Goal: Find specific page/section: Find specific page/section

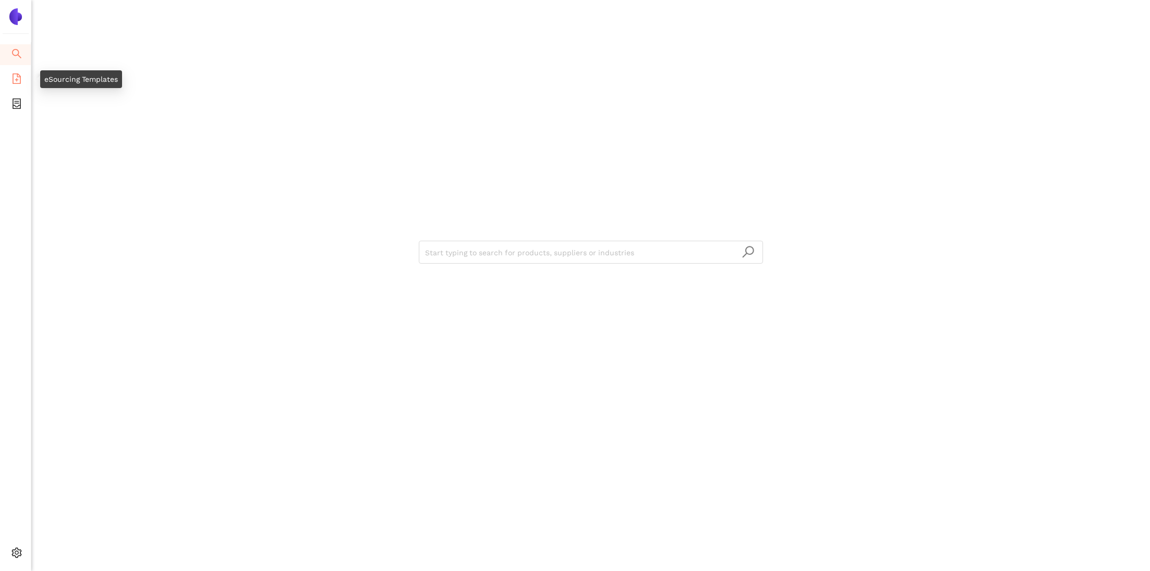
click at [19, 74] on icon "file-add" at bounding box center [16, 79] width 10 height 10
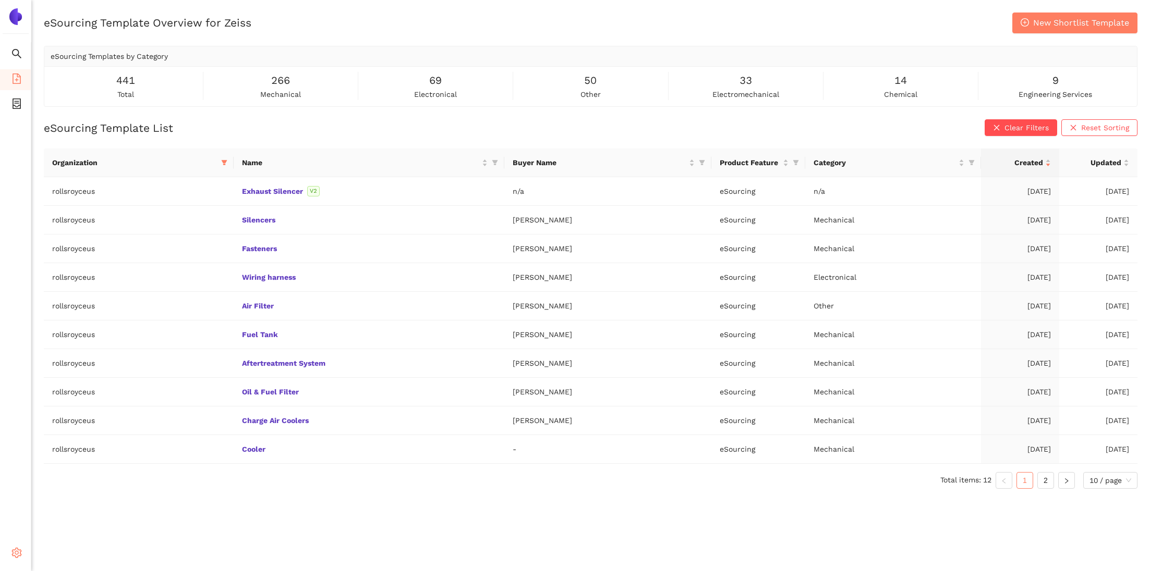
click at [20, 550] on icon "setting" at bounding box center [17, 553] width 10 height 10
click at [87, 484] on li "Internal Area" at bounding box center [74, 478] width 86 height 21
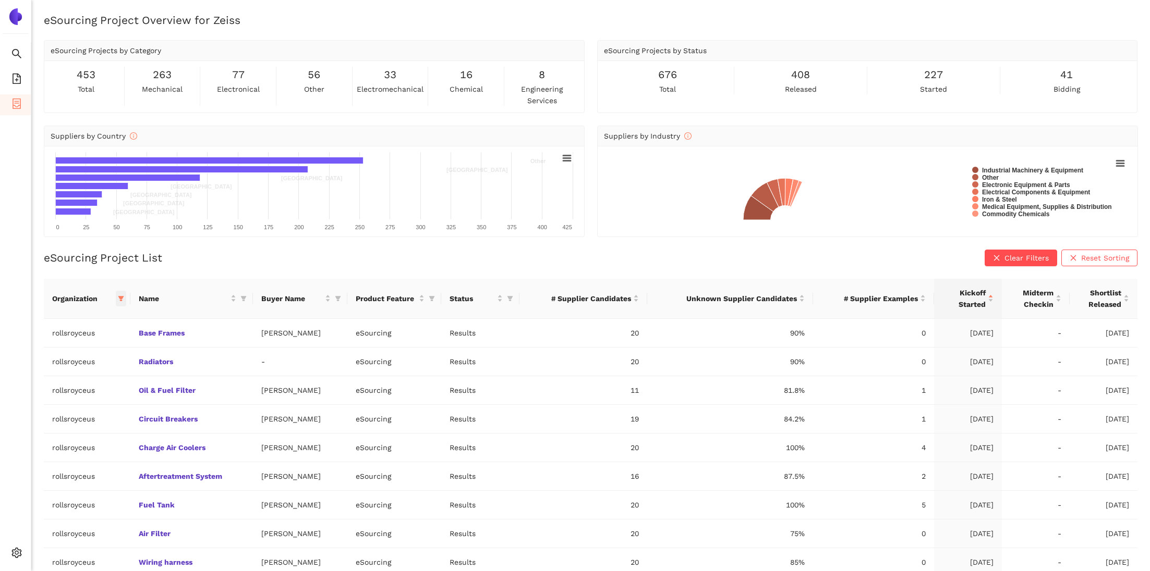
click at [123, 300] on span at bounding box center [121, 299] width 10 height 16
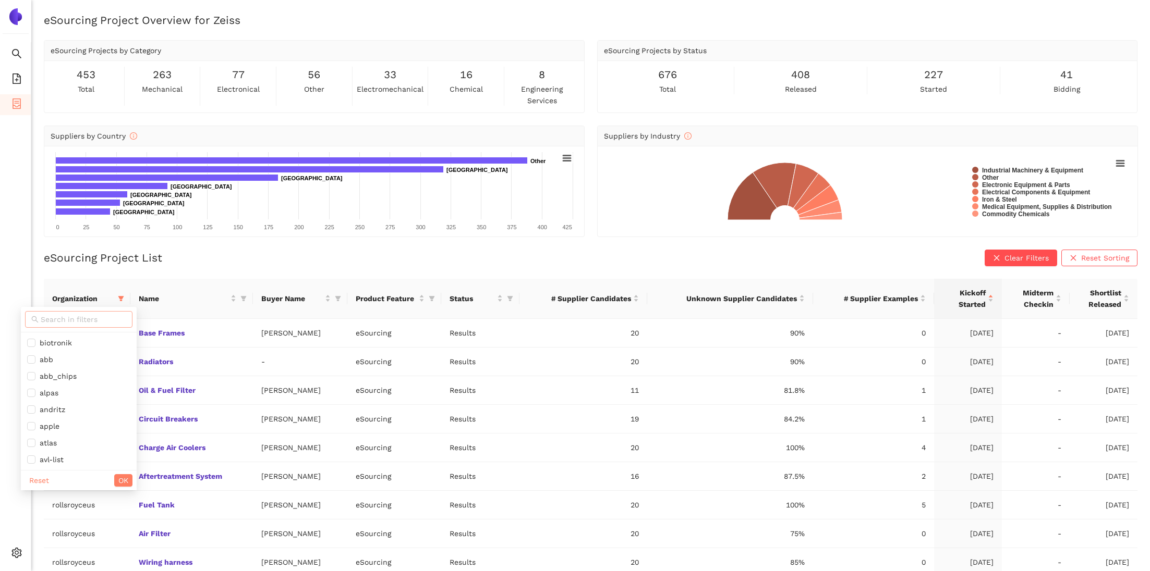
click at [95, 319] on input "text" at bounding box center [83, 319] width 85 height 11
type input "roll"
click at [86, 358] on span "rollsroyceus" at bounding box center [72, 359] width 91 height 11
checkbox input "false"
click at [76, 321] on input "roll" at bounding box center [77, 319] width 73 height 11
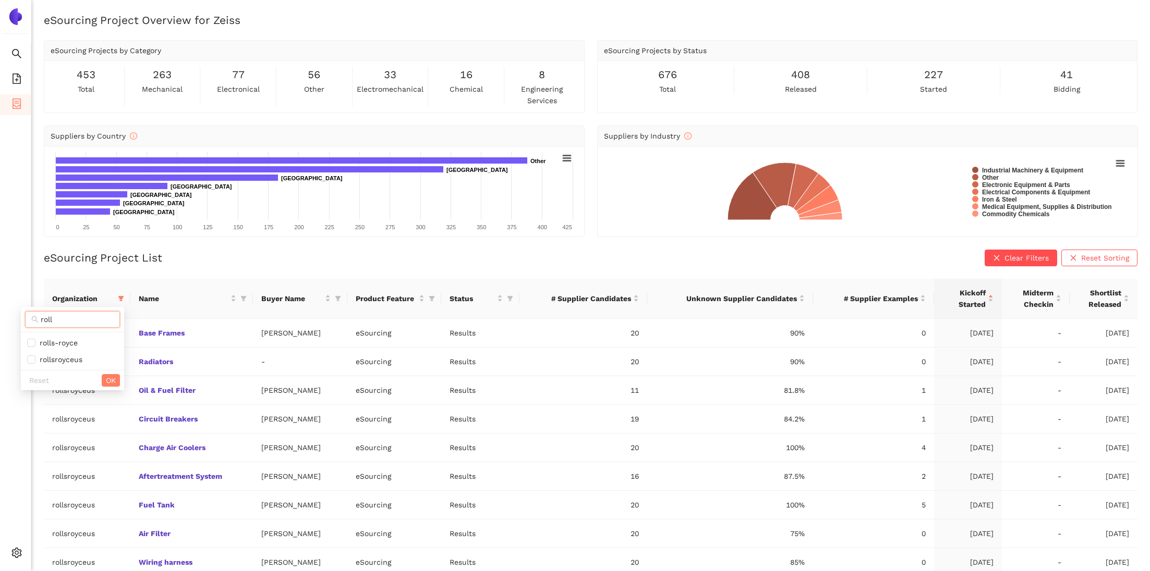
click at [76, 321] on input "roll" at bounding box center [77, 319] width 73 height 11
type input "zeis"
click at [59, 345] on span "zeiss" at bounding box center [72, 342] width 91 height 11
checkbox input "true"
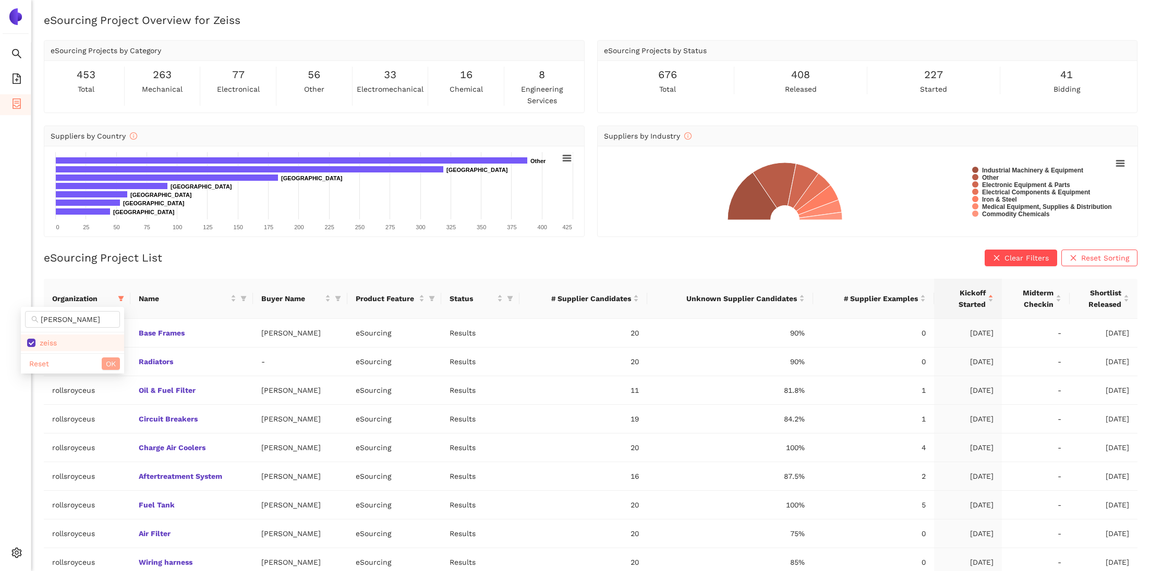
click at [112, 362] on span "OK" at bounding box center [111, 363] width 10 height 11
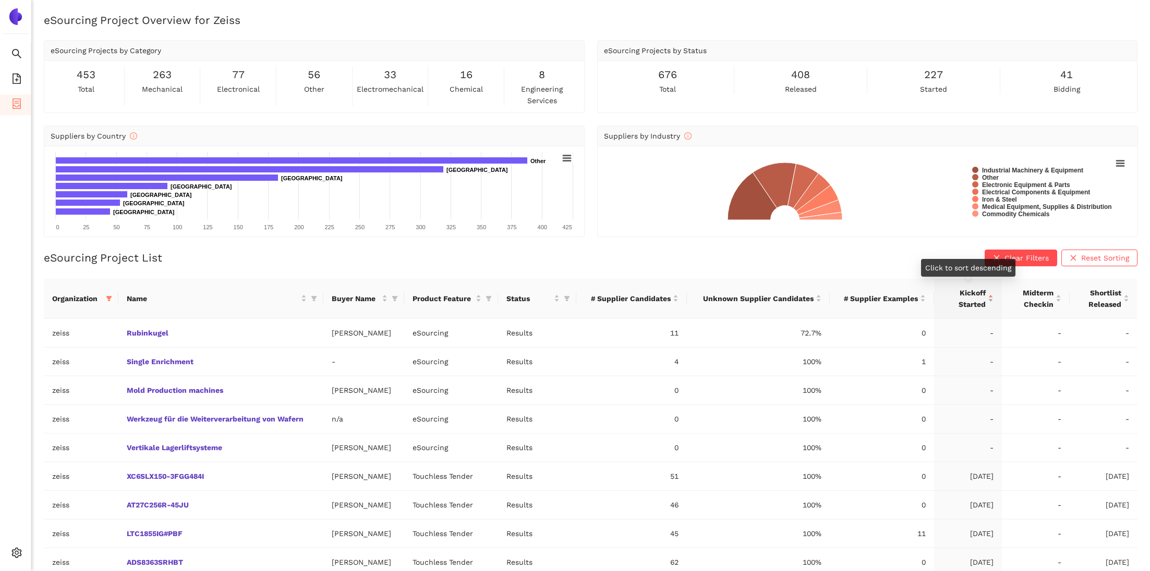
click at [989, 297] on div "Kickoff Started" at bounding box center [967, 298] width 51 height 23
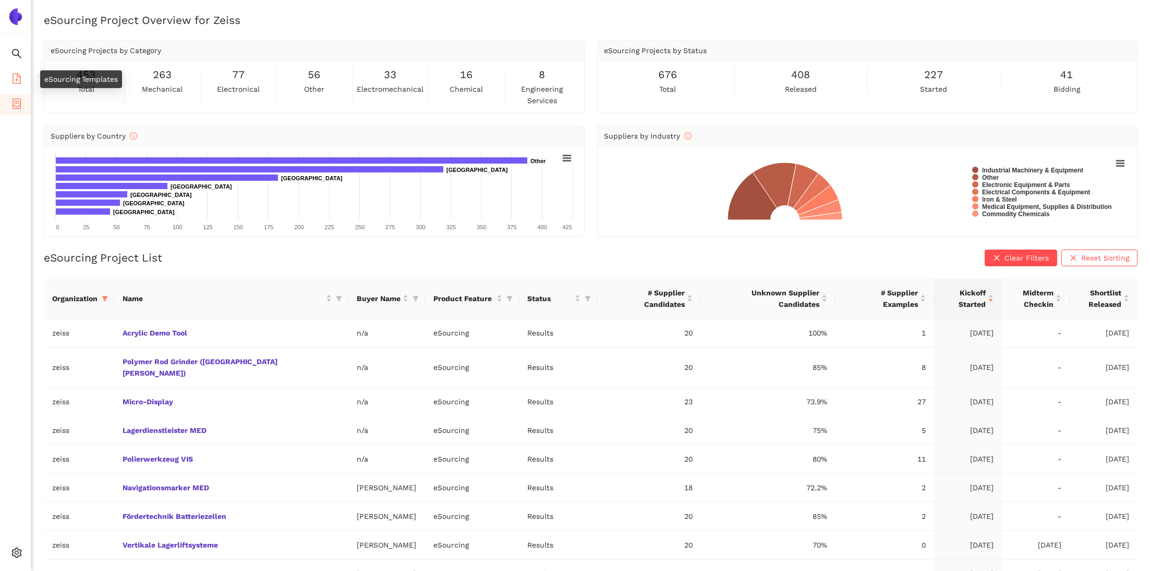
click at [15, 81] on icon "file-add" at bounding box center [16, 79] width 10 height 10
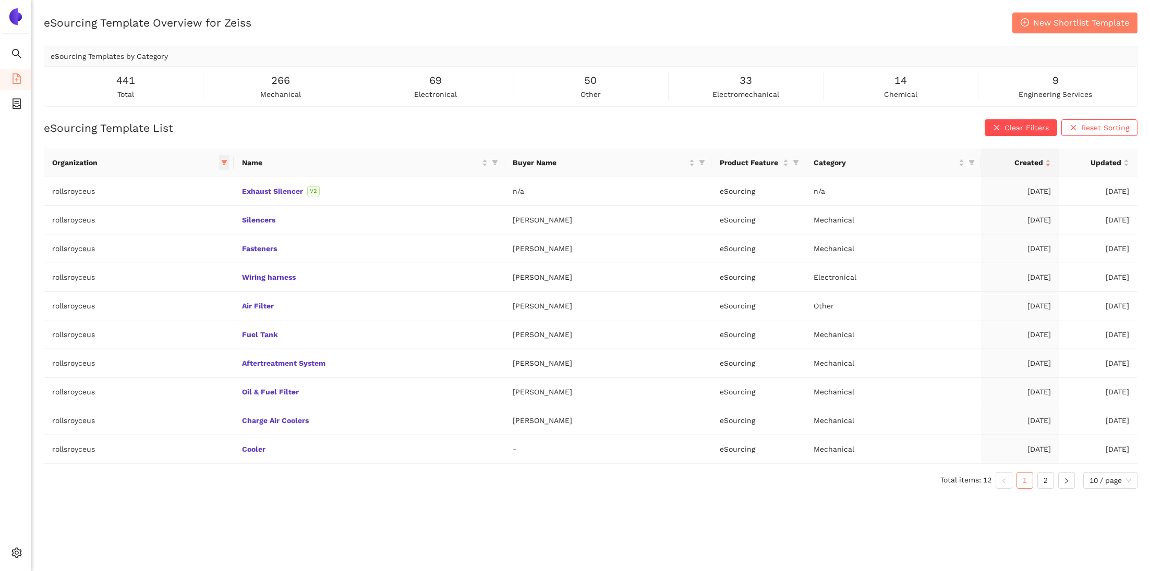
click at [222, 164] on icon "filter" at bounding box center [225, 163] width 6 height 5
click at [187, 186] on input "text" at bounding box center [167, 183] width 88 height 11
type input "zeis"
click at [167, 206] on span "zeiss" at bounding box center [170, 207] width 91 height 11
checkbox input "true"
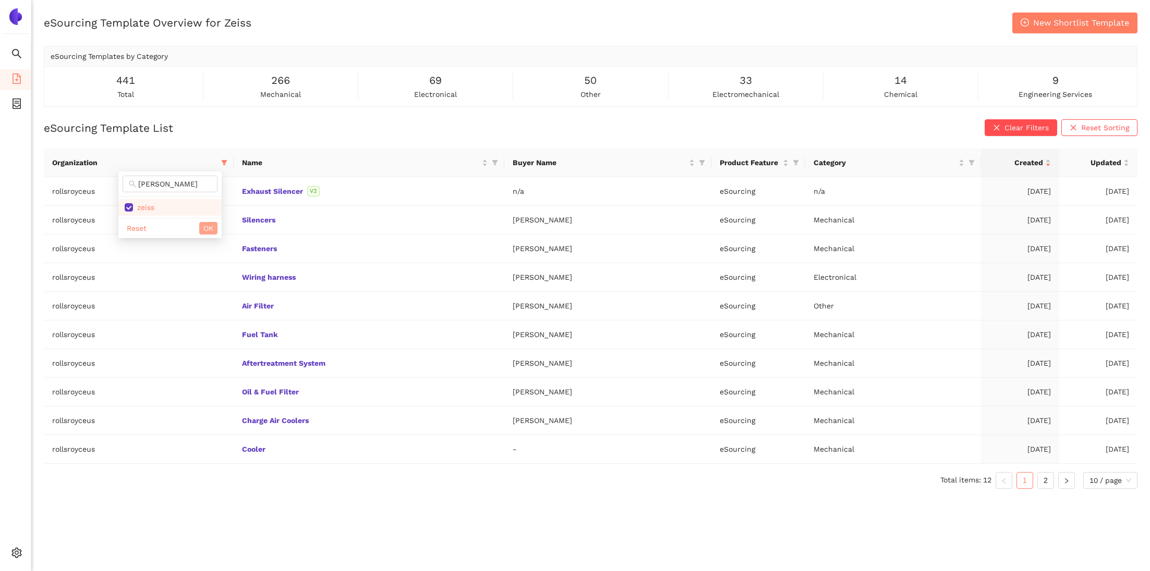
click at [211, 227] on span "OK" at bounding box center [208, 228] width 10 height 11
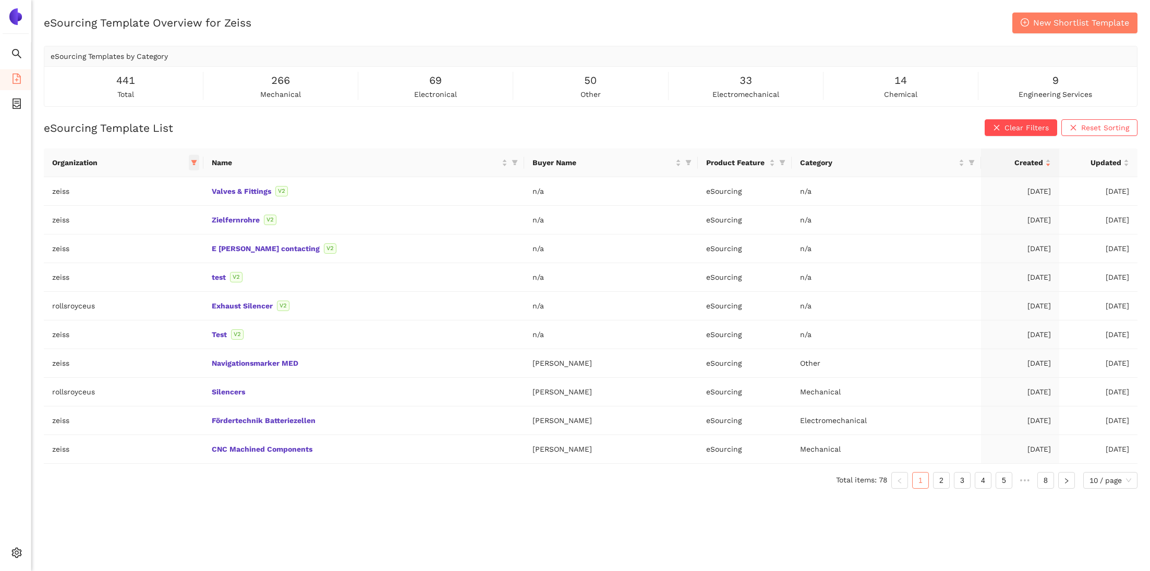
click at [197, 161] on icon "filter" at bounding box center [194, 163] width 6 height 5
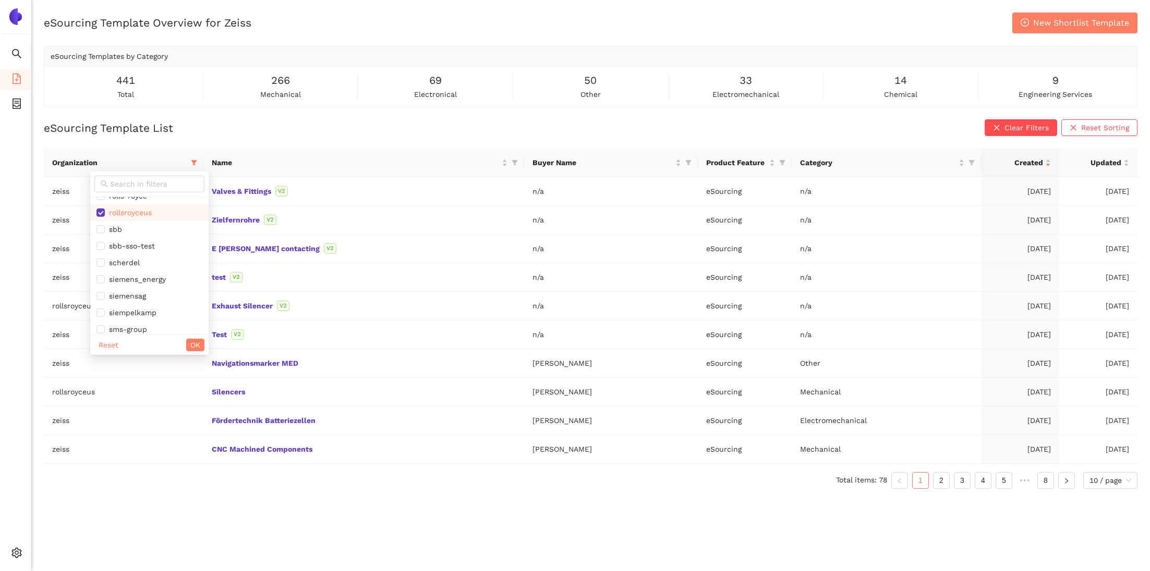
scroll to position [694, 0]
click at [147, 222] on li "rollsroyceus" at bounding box center [149, 213] width 118 height 17
checkbox input "false"
click at [197, 345] on span "OK" at bounding box center [195, 344] width 10 height 11
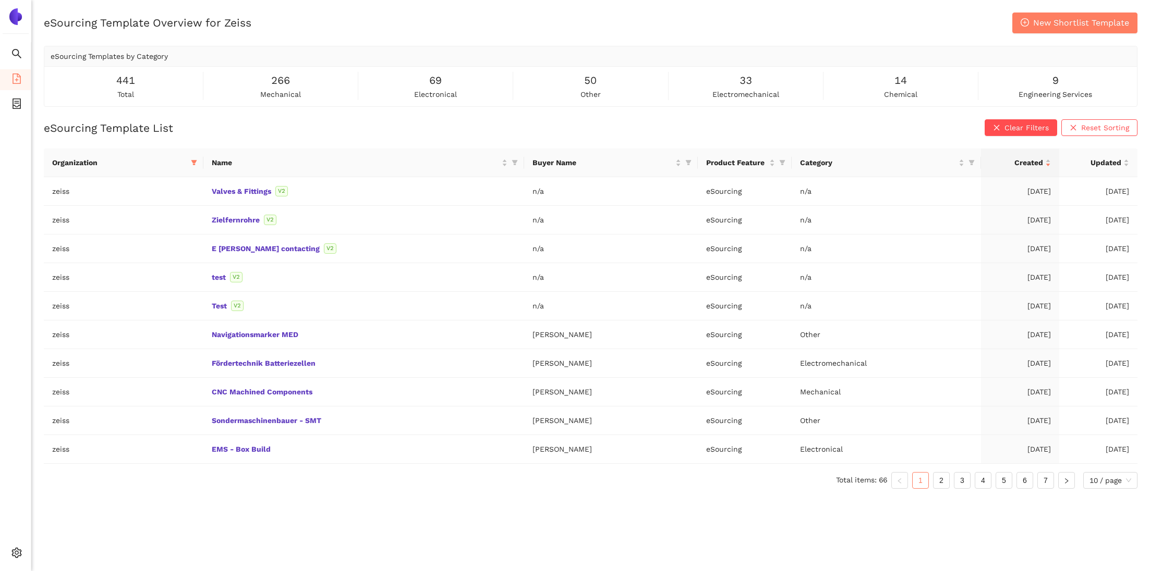
click at [344, 493] on div "Organization Name Buyer Name Product Feature Category Created Updated zeiss Val…" at bounding box center [590, 323] width 1093 height 349
click at [18, 109] on span "container" at bounding box center [16, 105] width 10 height 21
